Goal: Task Accomplishment & Management: Manage account settings

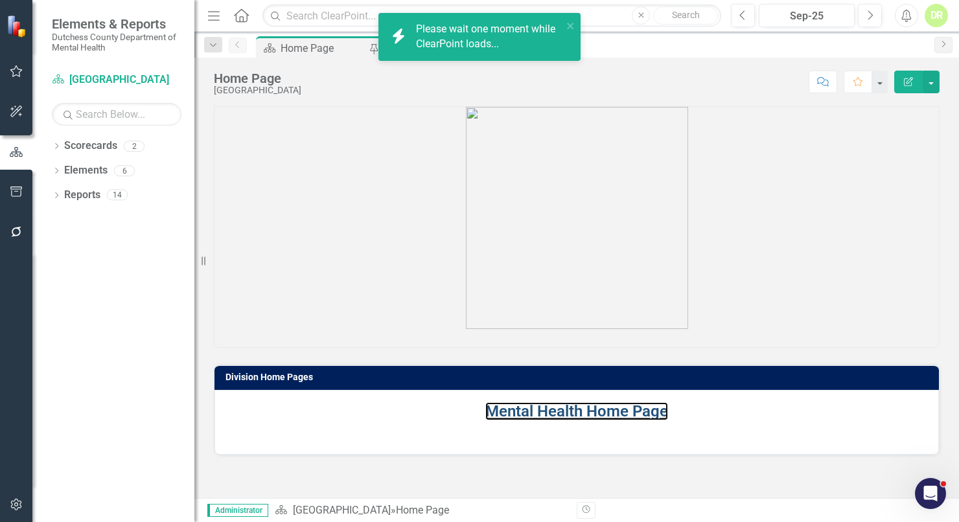
drag, startPoint x: 564, startPoint y: 409, endPoint x: 9, endPoint y: 306, distance: 564.5
click at [564, 409] on link "Mental Health Home Page" at bounding box center [576, 411] width 183 height 18
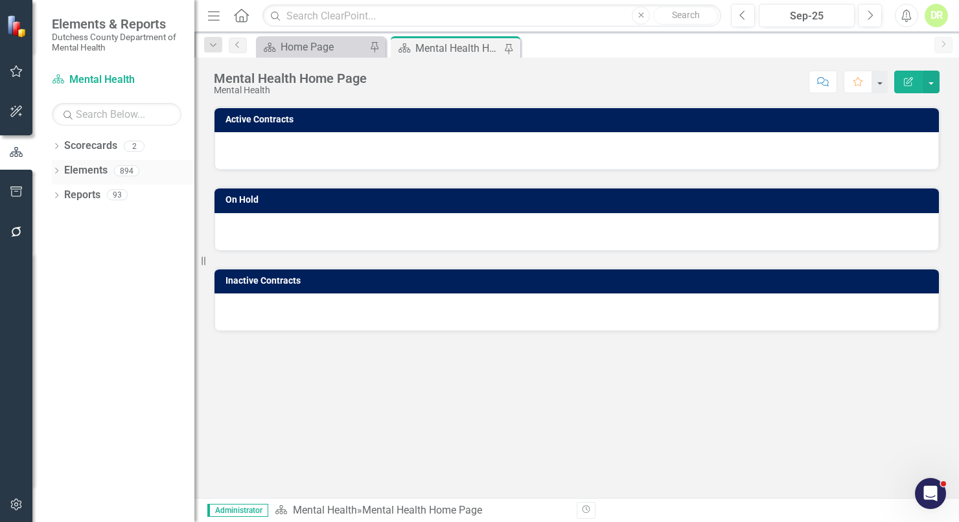
click at [84, 168] on link "Elements" at bounding box center [85, 170] width 43 height 15
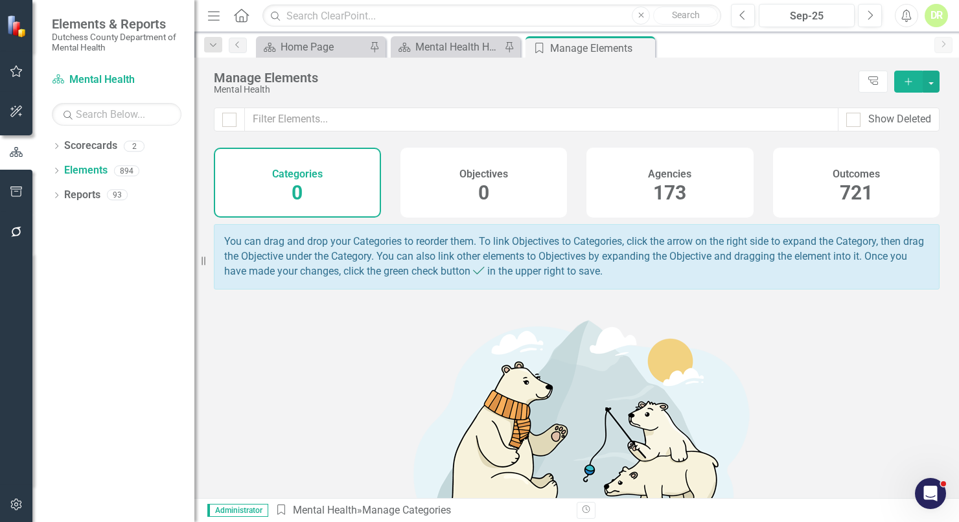
click at [665, 188] on span "173" at bounding box center [669, 192] width 33 height 23
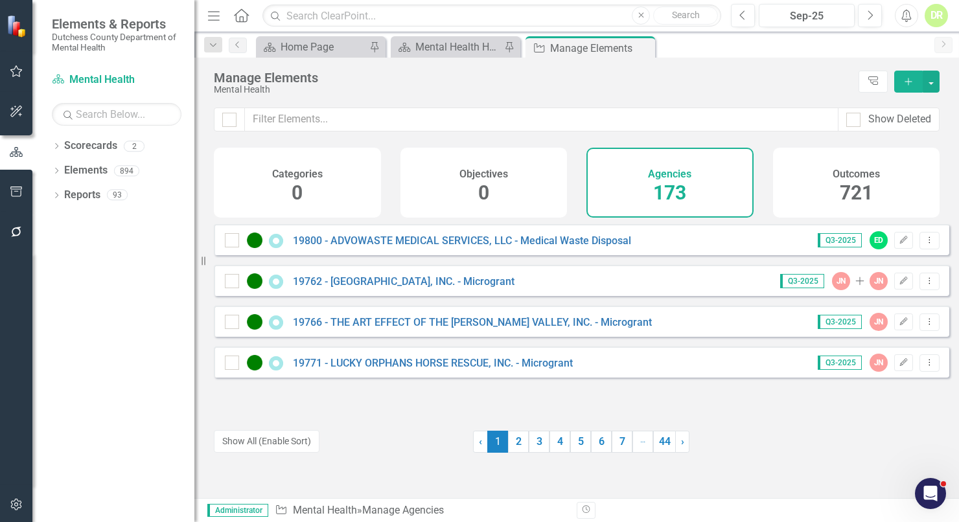
drag, startPoint x: 440, startPoint y: 97, endPoint x: 439, endPoint y: 105, distance: 7.9
click at [440, 101] on div "Manage Elements Mental Health Tree Explorer Add" at bounding box center [576, 83] width 764 height 50
click at [427, 116] on input "text" at bounding box center [541, 120] width 593 height 24
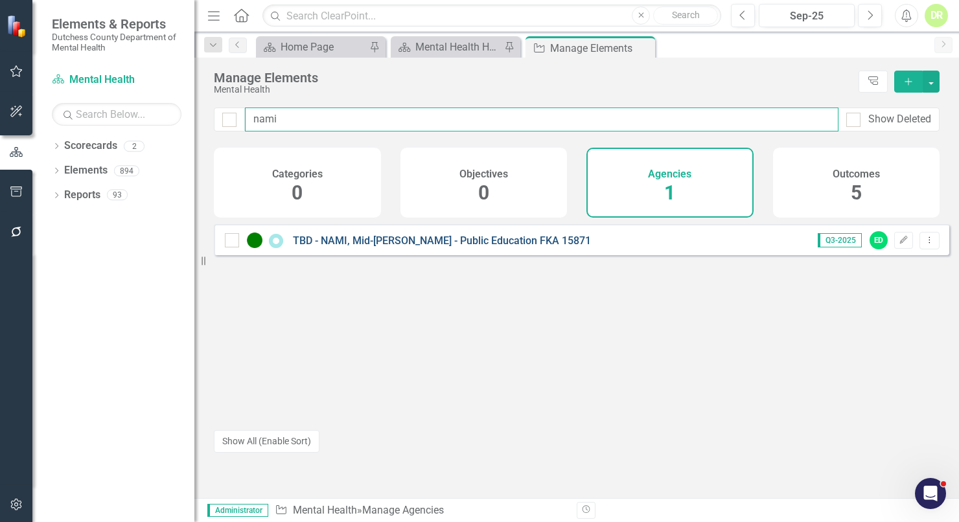
type input "nami"
click at [482, 245] on link "TBD - NAMI, Mid-[PERSON_NAME] - Public Education FKA 15871" at bounding box center [442, 240] width 298 height 12
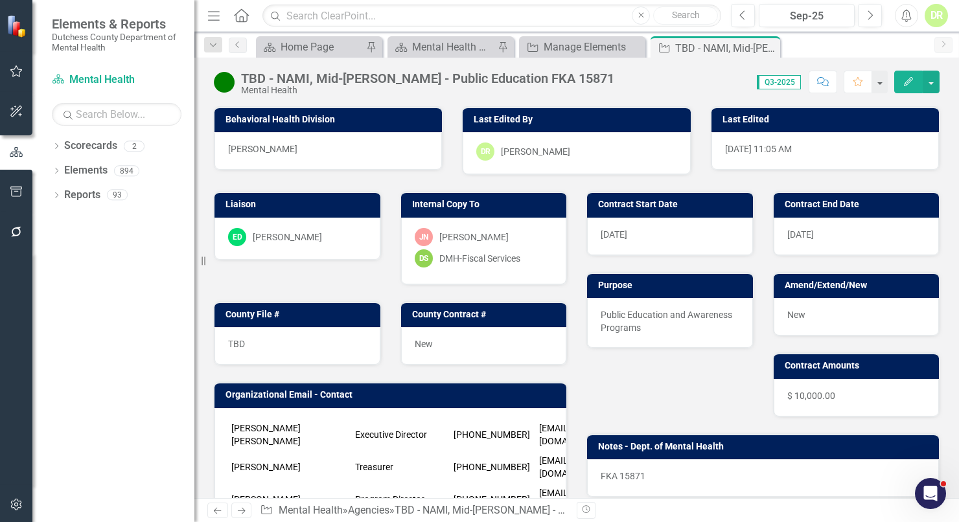
scroll to position [294, 0]
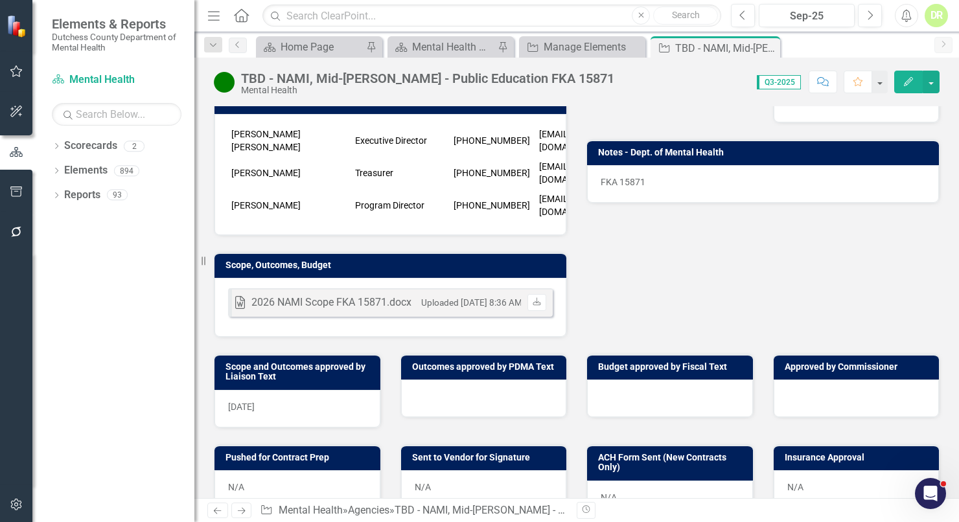
click at [386, 292] on div "Word 2026 NAMI Scope FKA 15871.docx Uploaded [DATE] 8:36 AM Download" at bounding box center [390, 307] width 352 height 59
click at [386, 291] on div "Word 2026 NAMI Scope FKA 15871.docx Uploaded [DATE] 8:36 AM Download" at bounding box center [390, 307] width 352 height 59
click at [485, 288] on div "Word 2026 NAMI Scope FKA 15871.docx Uploaded [DATE] 8:36 AM Download" at bounding box center [390, 307] width 352 height 59
click at [484, 288] on div "Word 2026 NAMI Scope FKA 15871.docx Uploaded [DATE] 8:36 AM Download" at bounding box center [390, 307] width 352 height 59
click at [479, 278] on div "Word 2026 NAMI Scope FKA 15871.docx Uploaded [DATE] 8:36 AM Download" at bounding box center [390, 307] width 352 height 59
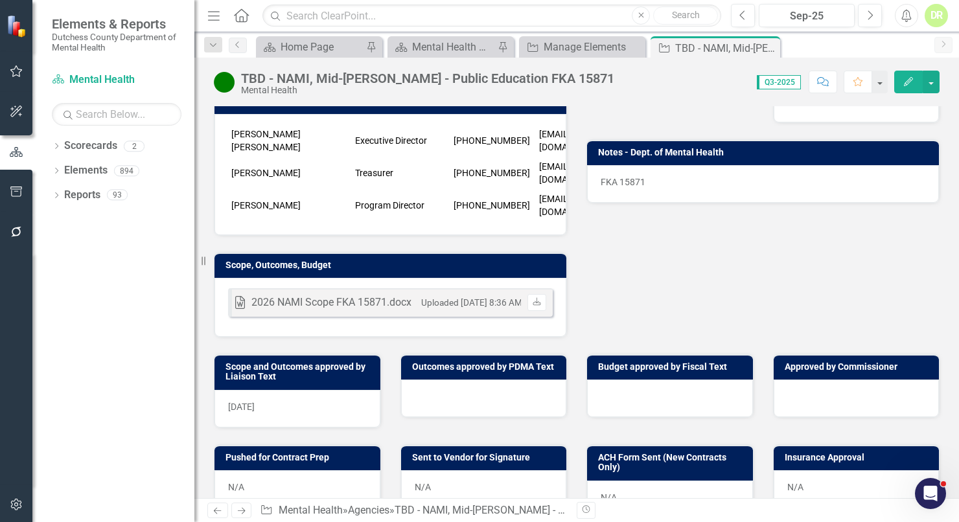
click at [479, 278] on div "Word 2026 NAMI Scope FKA 15871.docx Uploaded [DATE] 8:36 AM Download" at bounding box center [390, 307] width 352 height 59
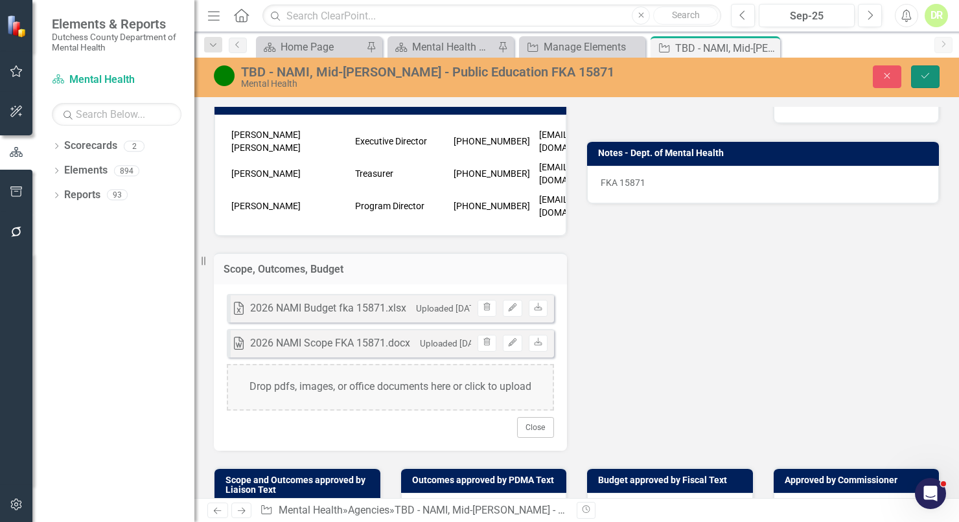
click at [920, 78] on icon "Save" at bounding box center [925, 75] width 12 height 9
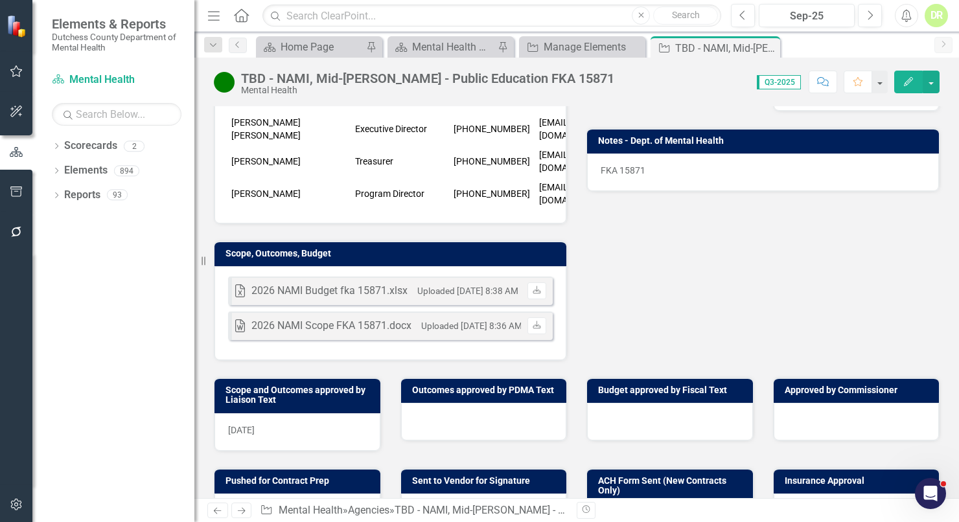
scroll to position [353, 0]
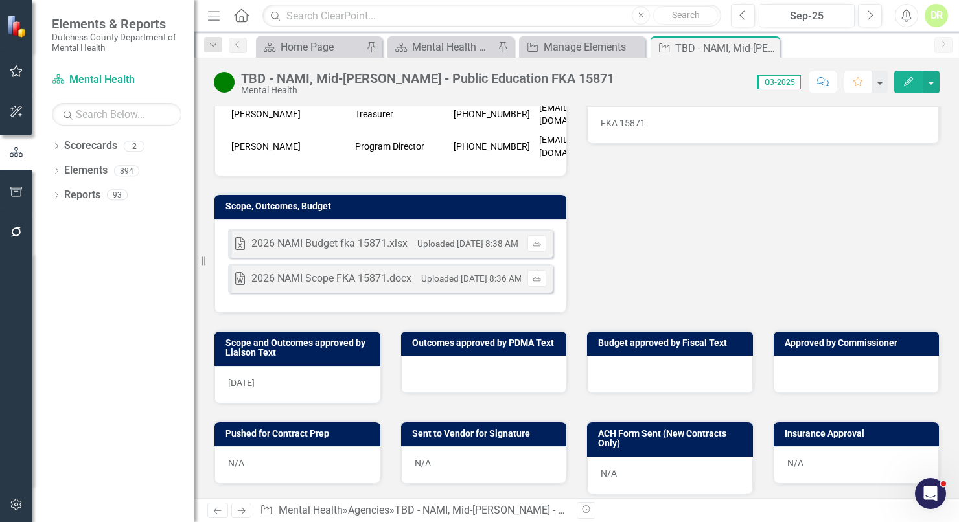
click at [826, 81] on icon "Comment" at bounding box center [823, 81] width 12 height 9
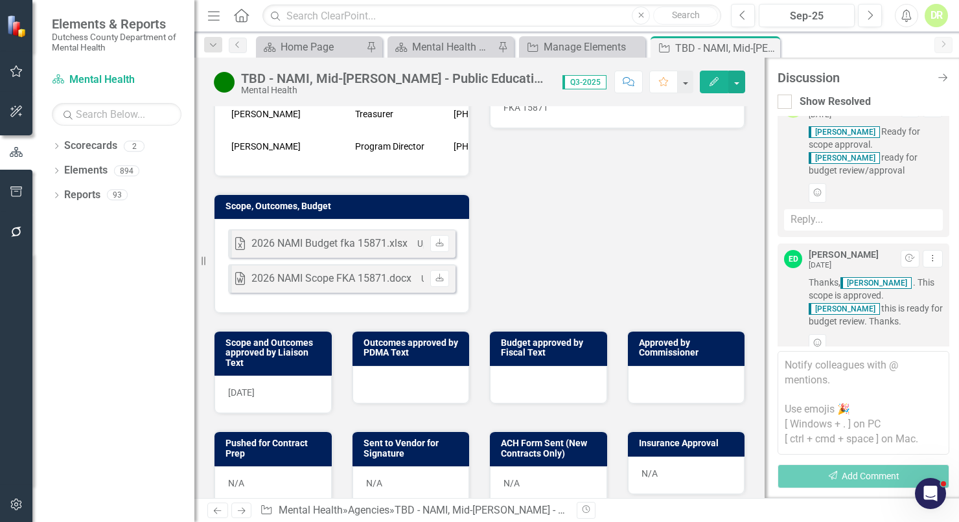
scroll to position [670, 0]
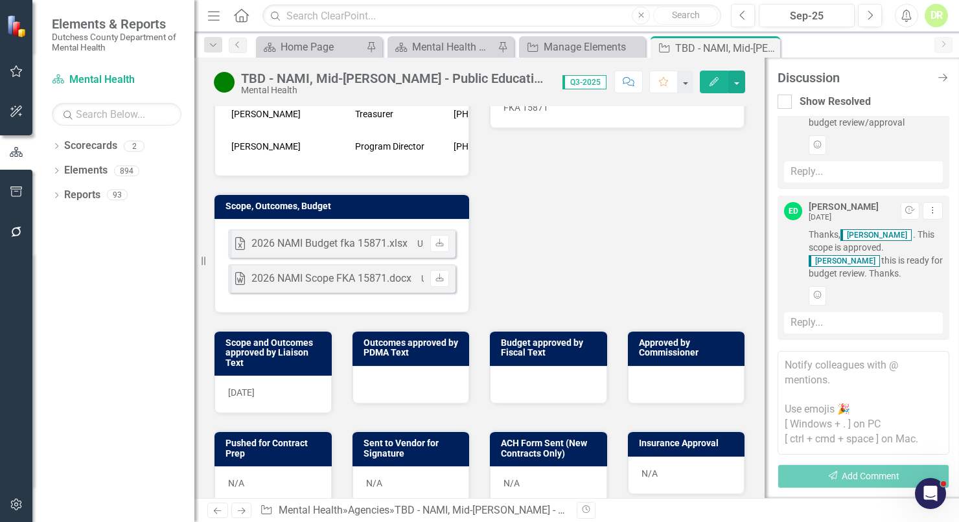
click at [792, 361] on textarea at bounding box center [863, 403] width 172 height 104
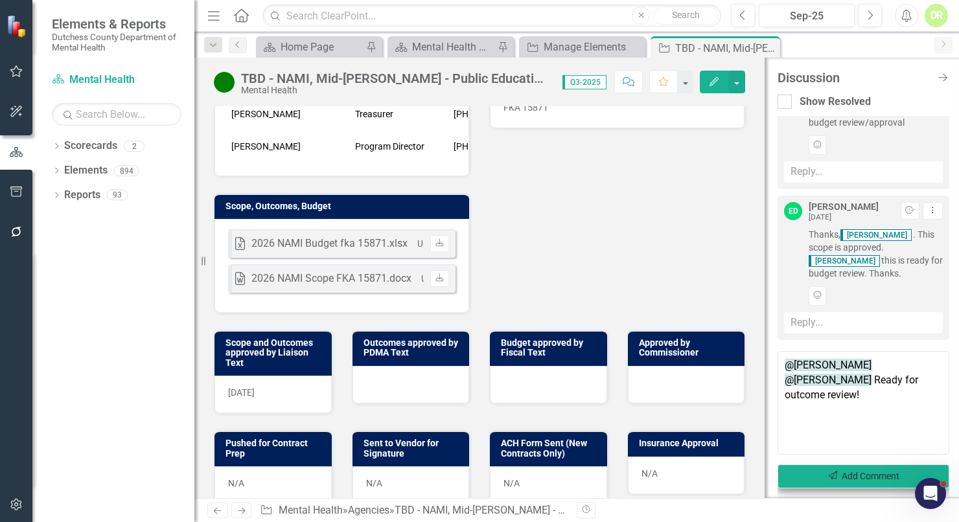
type textarea "@[PERSON_NAME] @[PERSON_NAME] Ready for outcome review!"
click at [875, 474] on button "Send Add Comment" at bounding box center [863, 476] width 172 height 24
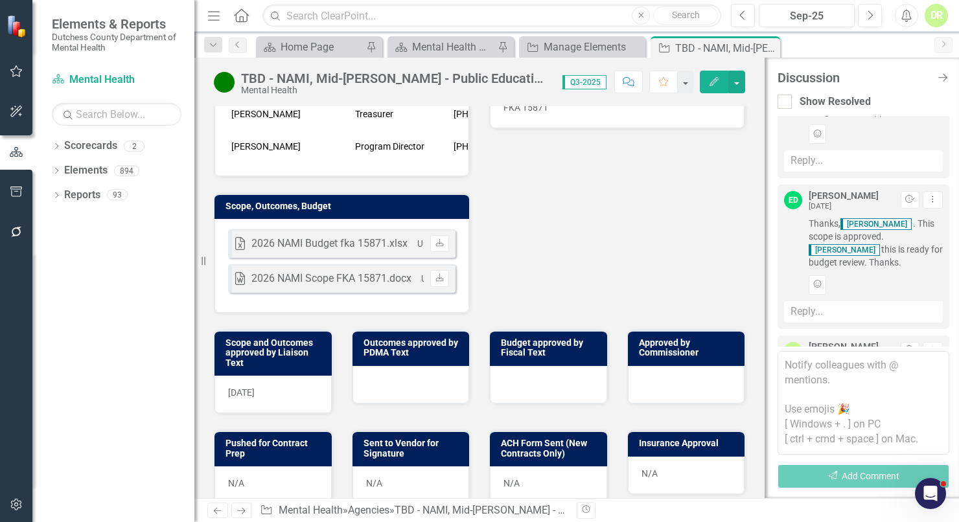
scroll to position [795, 0]
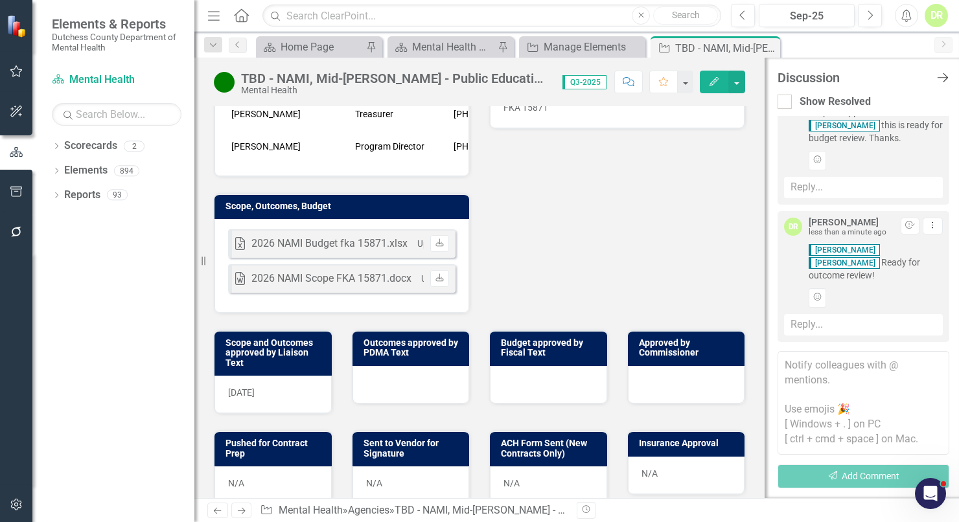
click at [942, 76] on icon "Close Discussion Bar" at bounding box center [942, 77] width 16 height 12
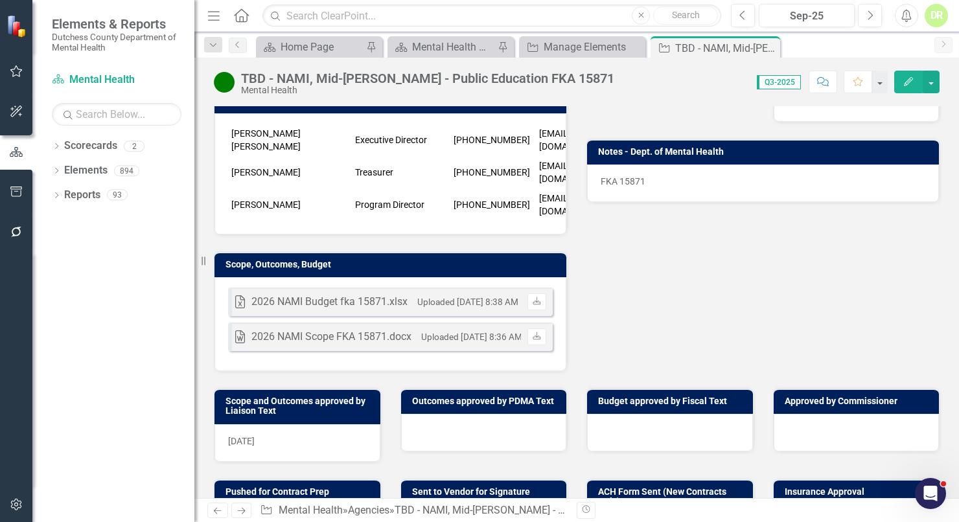
scroll to position [87, 0]
